Goal: Navigation & Orientation: Understand site structure

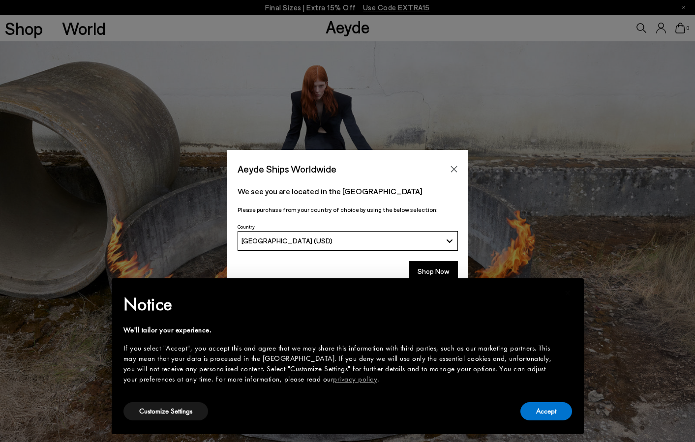
scroll to position [1761, 0]
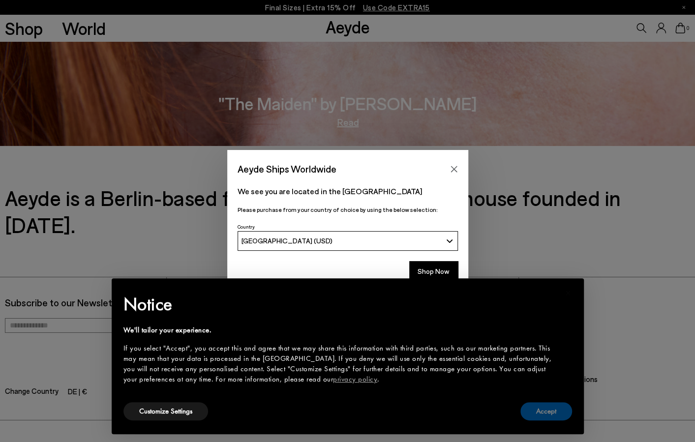
click at [545, 415] on button "Accept" at bounding box center [547, 412] width 52 height 18
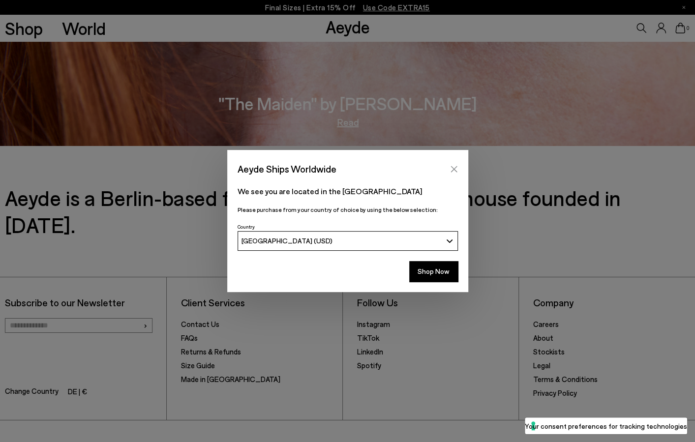
click at [459, 171] on button "Close" at bounding box center [454, 169] width 15 height 15
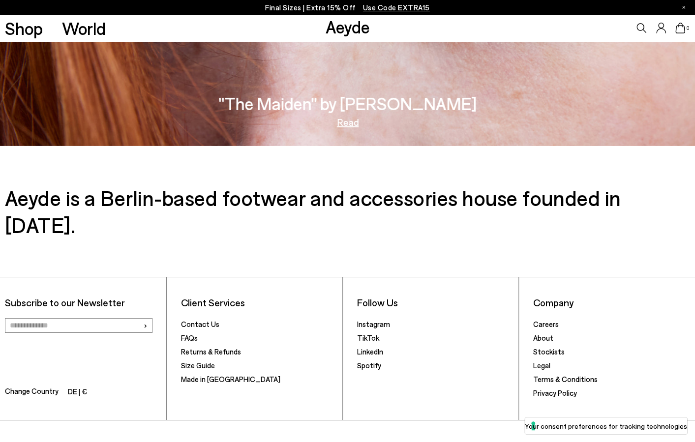
scroll to position [1796, 0]
